Goal: Transaction & Acquisition: Purchase product/service

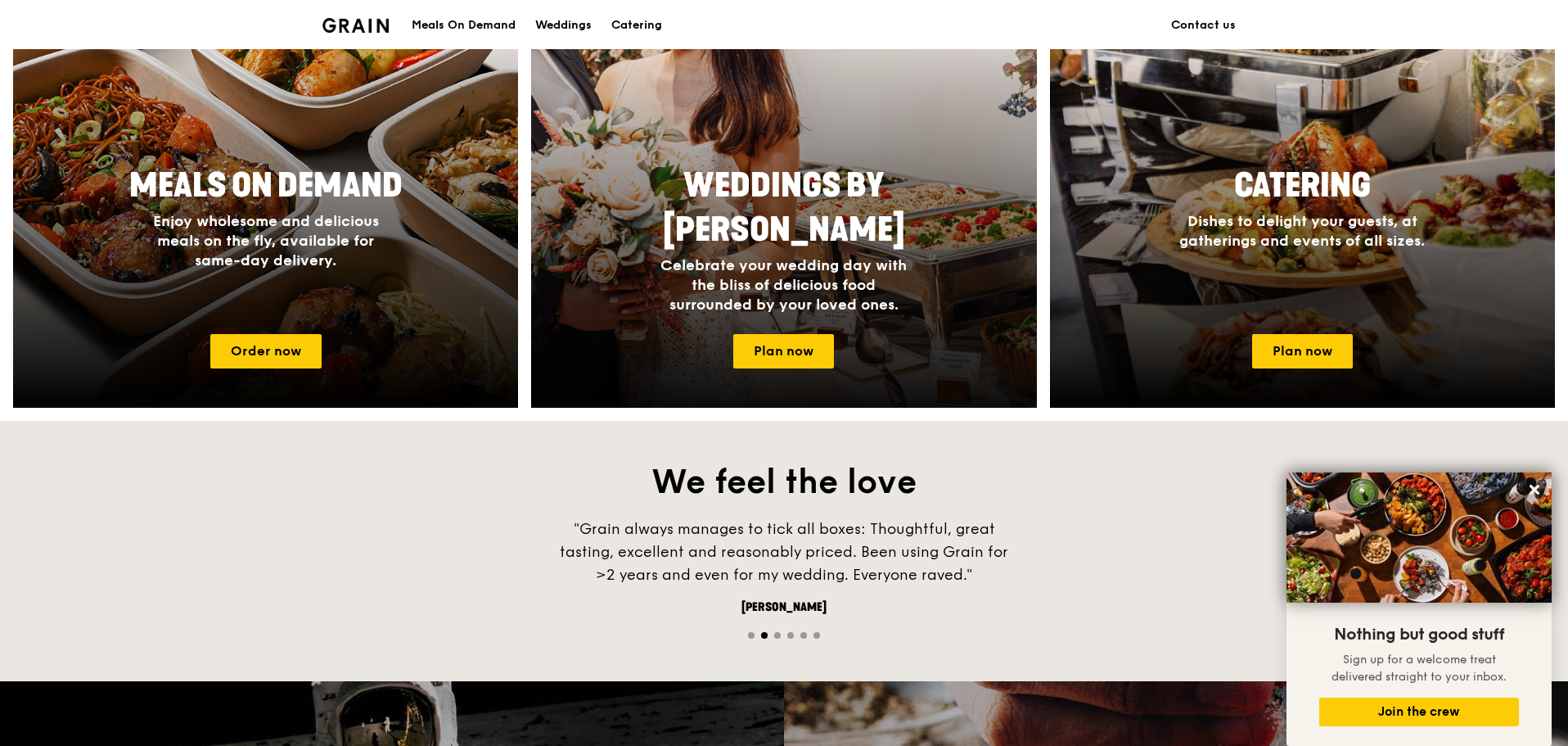
scroll to position [409, 0]
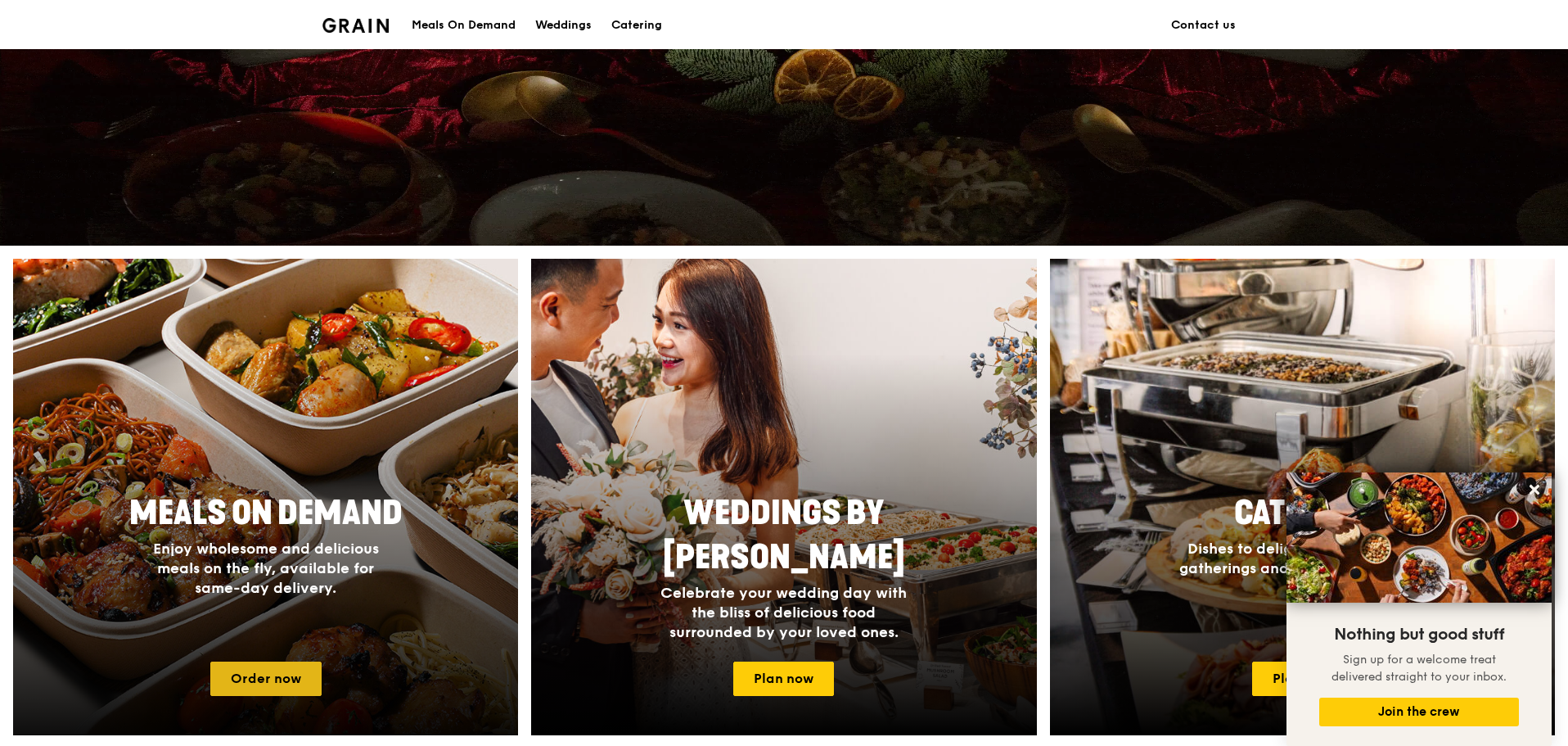
click at [260, 677] on link "Order now" at bounding box center [265, 679] width 111 height 34
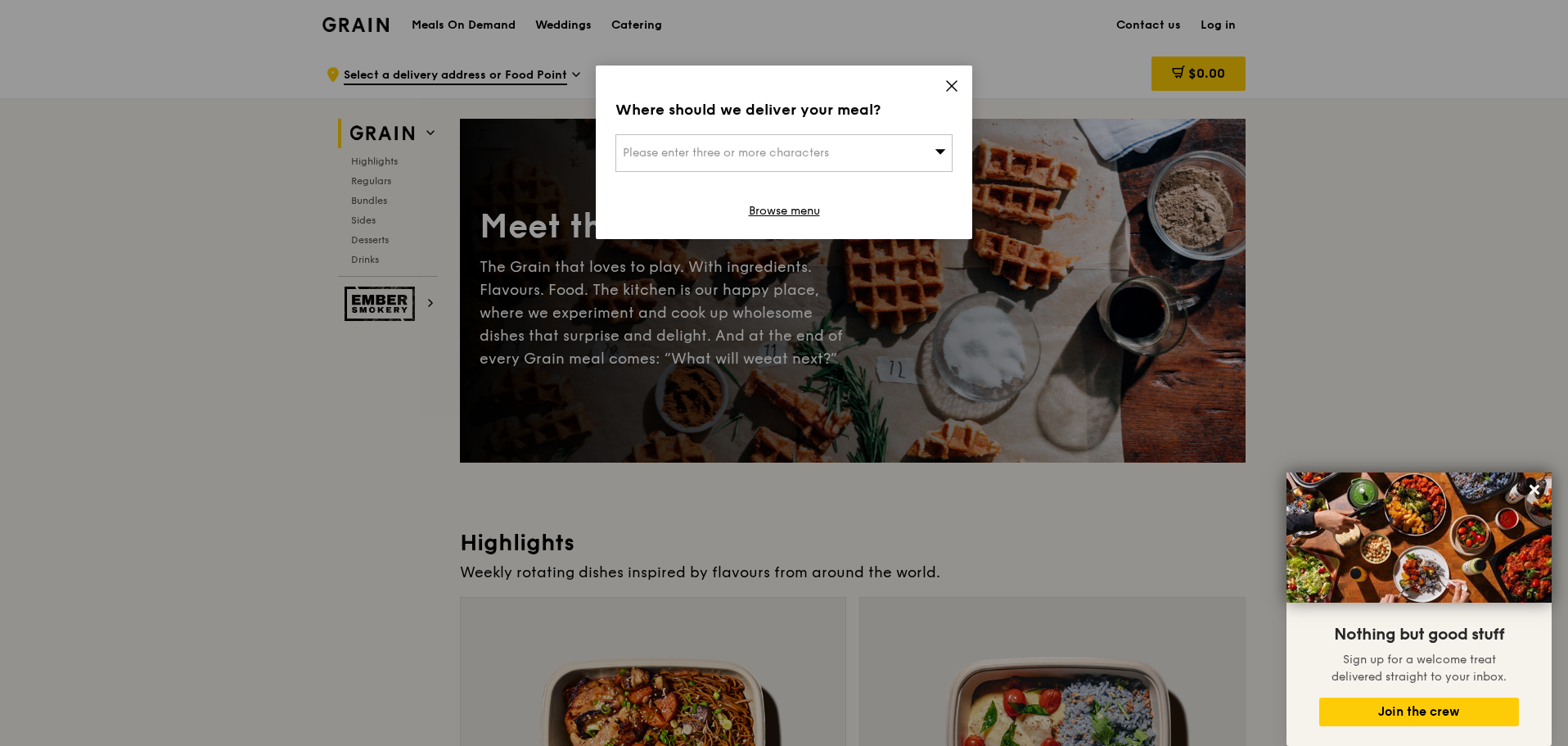
click at [951, 86] on icon at bounding box center [952, 86] width 10 height 10
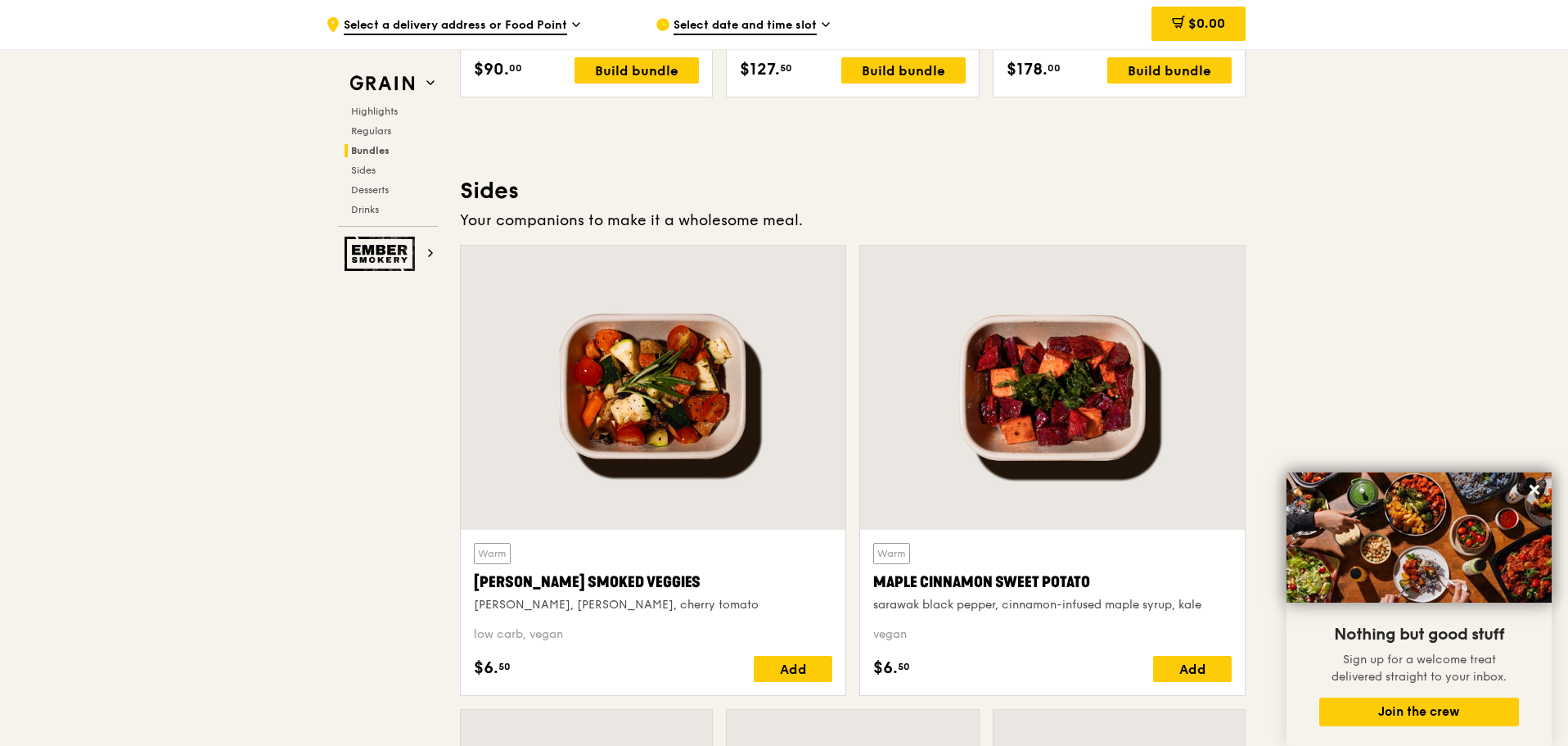
scroll to position [3603, 0]
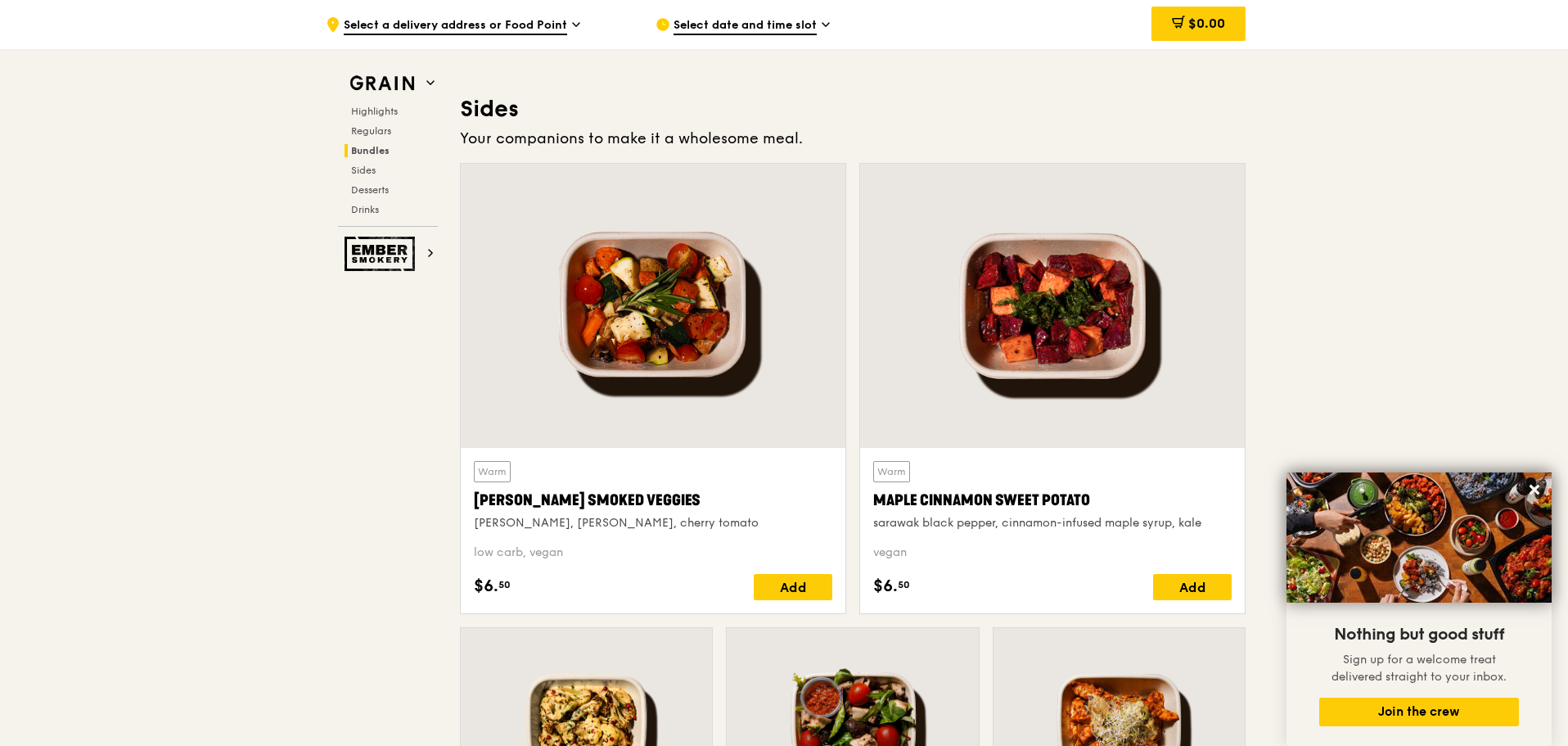
drag, startPoint x: 1566, startPoint y: 395, endPoint x: 1554, endPoint y: 223, distance: 172.4
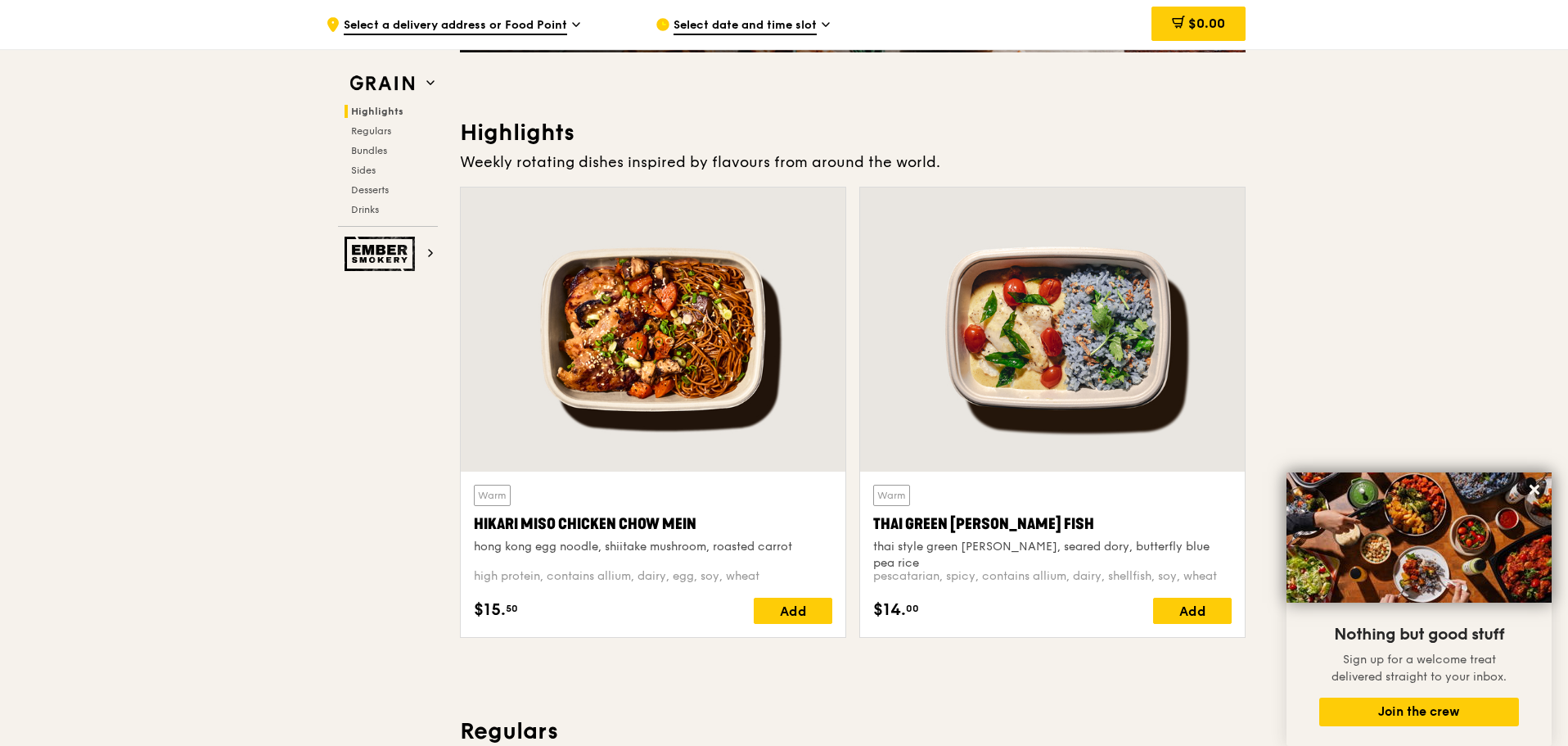
scroll to position [0, 0]
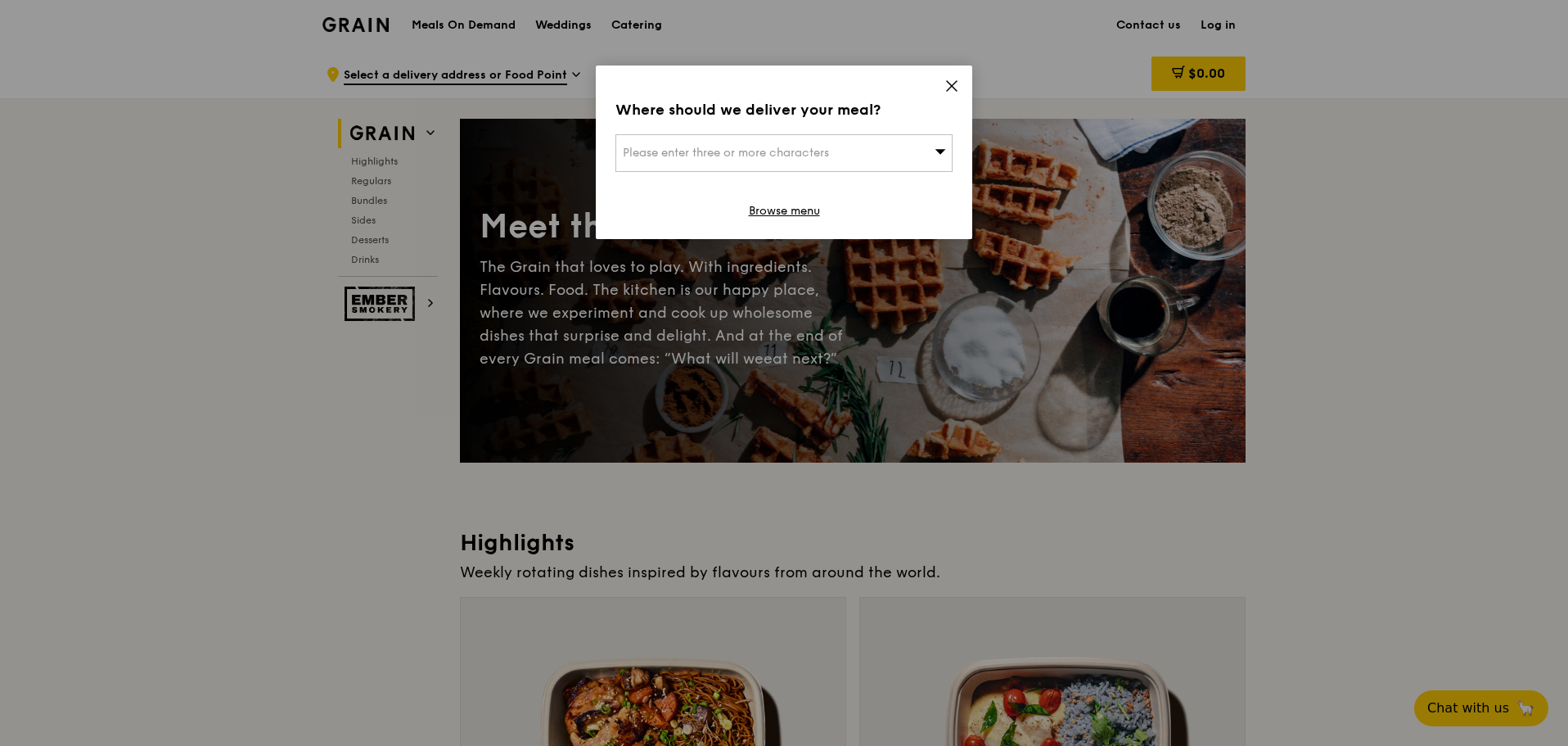
click at [835, 157] on div "Please enter three or more characters" at bounding box center [784, 153] width 337 height 38
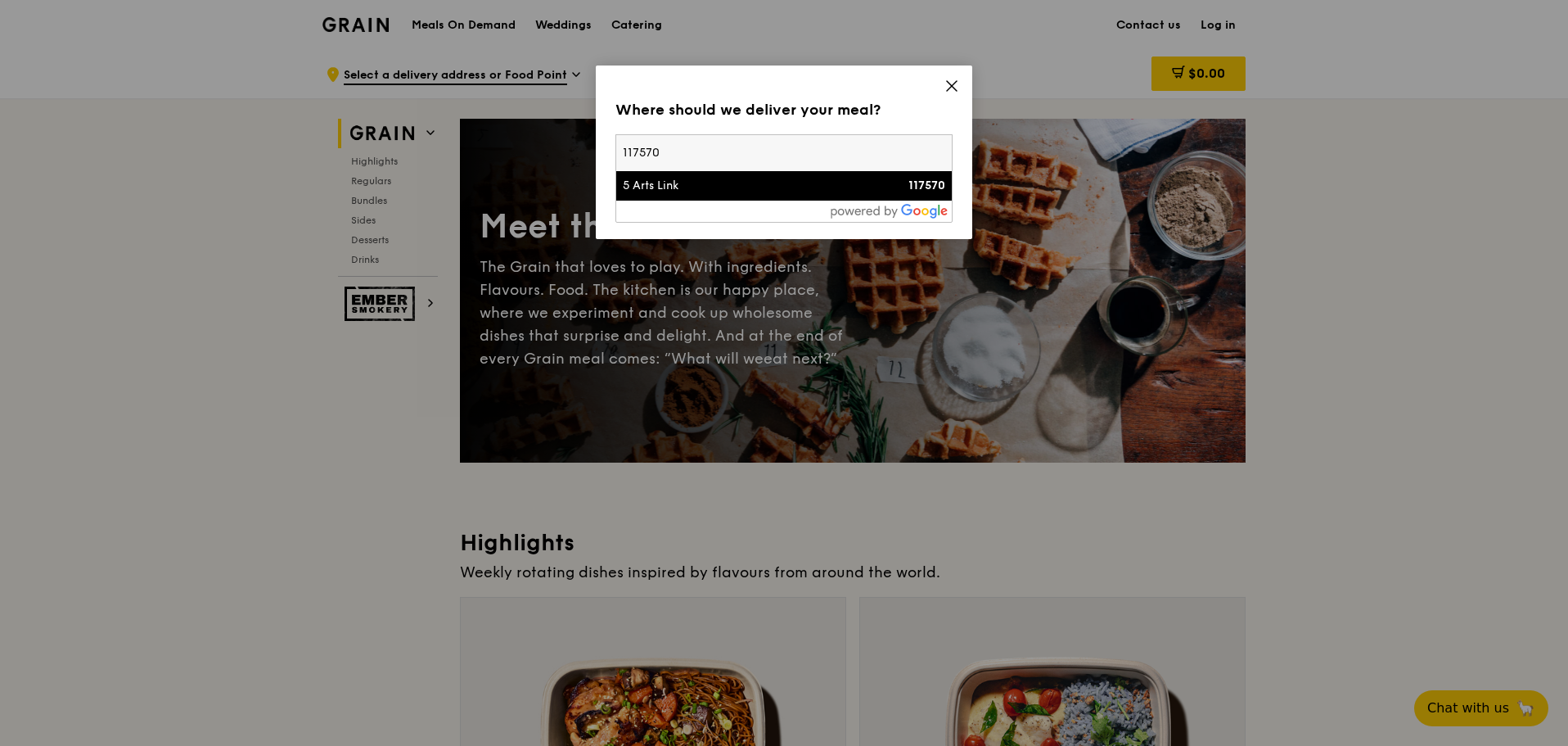
type input "117570"
click at [774, 188] on div "5 Arts Link" at bounding box center [744, 186] width 242 height 16
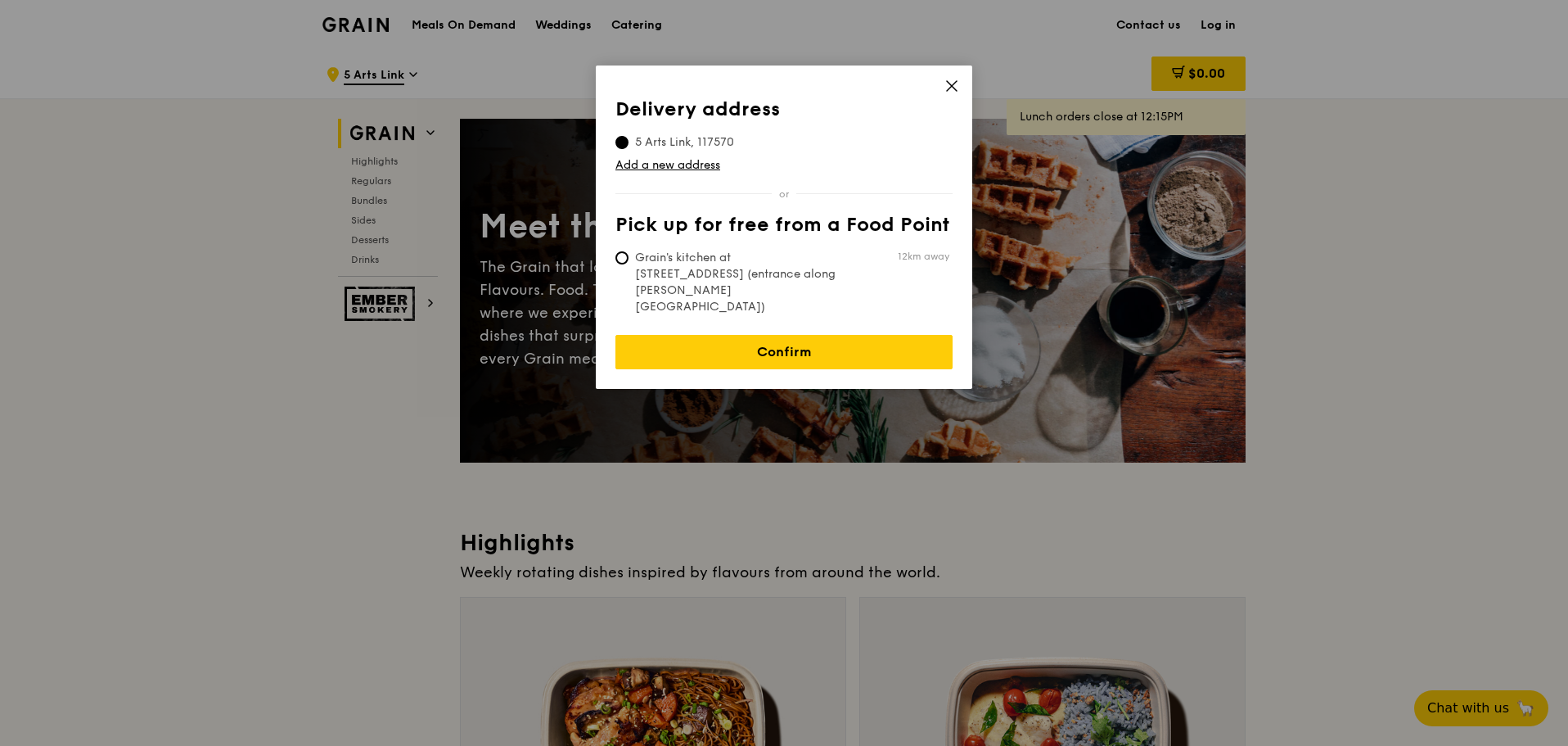
click at [944, 89] on div "Delivery address Pick up for free from a Food Point Delivery address [STREET_AD…" at bounding box center [784, 226] width 376 height 323
click at [954, 82] on icon at bounding box center [952, 86] width 14 height 14
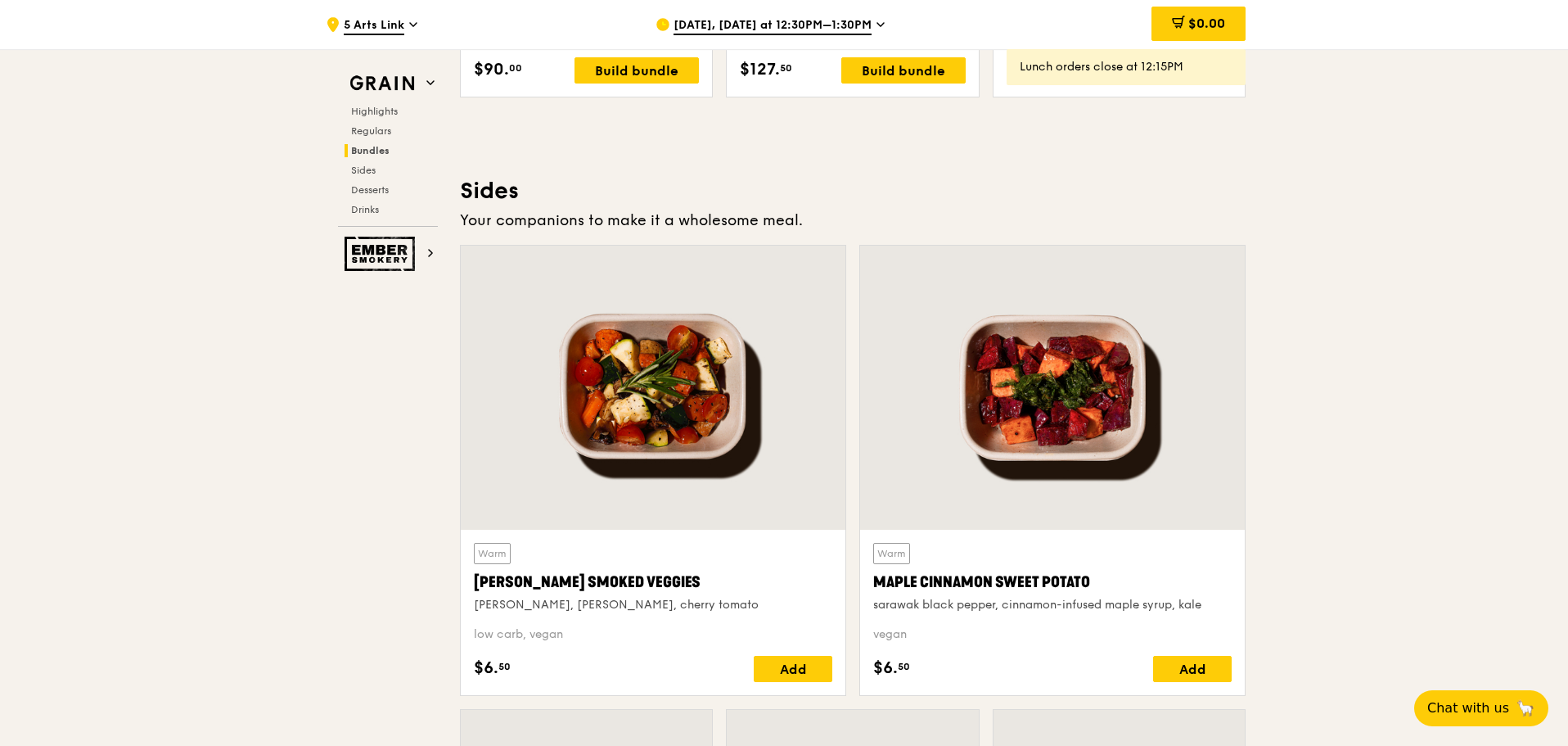
scroll to position [3603, 0]
